Goal: Information Seeking & Learning: Learn about a topic

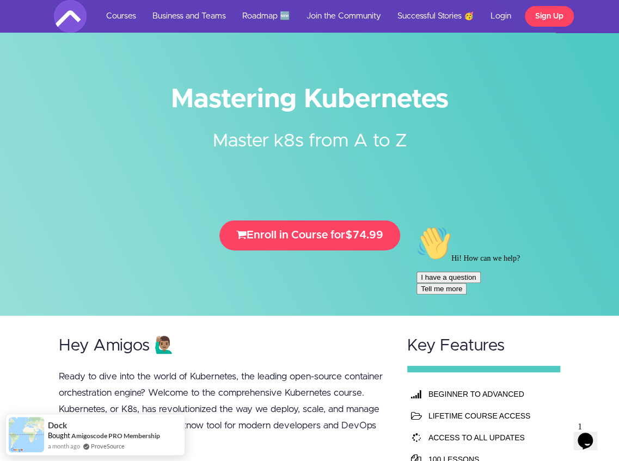
click at [219, 61] on div at bounding box center [309, 158] width 619 height 316
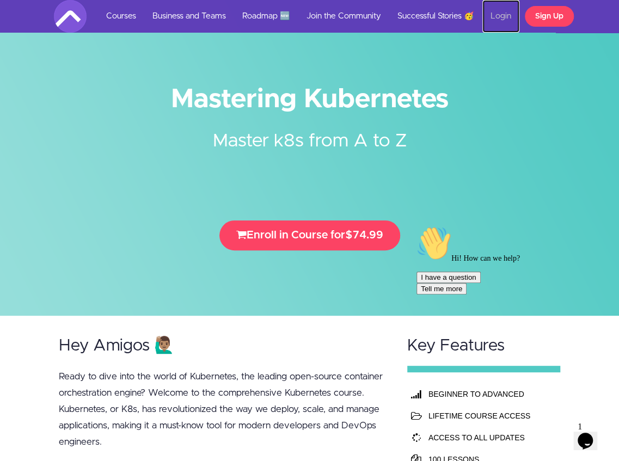
click at [500, 14] on link "Login" at bounding box center [500, 16] width 37 height 33
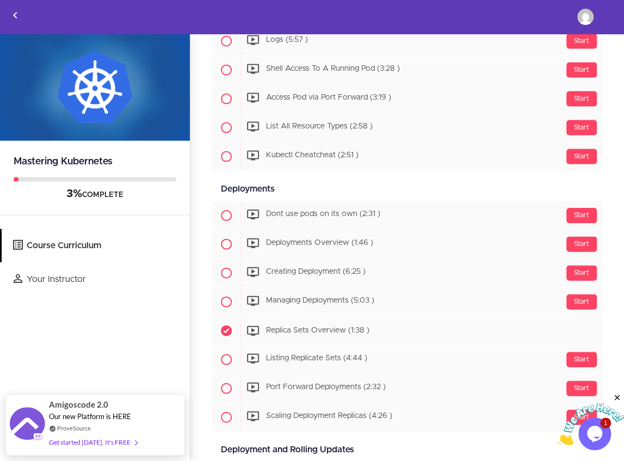
scroll to position [980, 0]
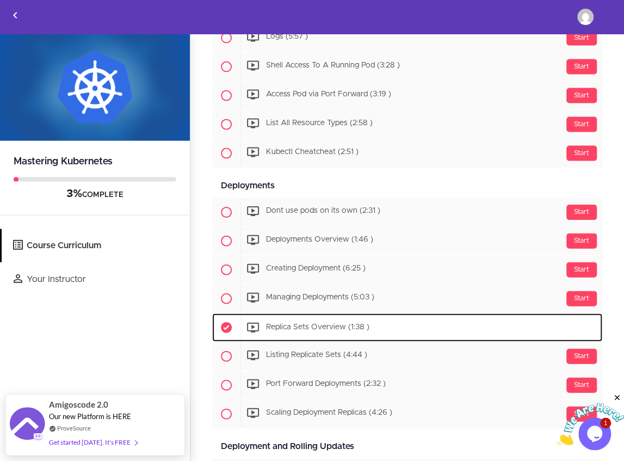
click at [315, 324] on span "Replica Sets Overview (1:38 )" at bounding box center [317, 328] width 103 height 8
